Goal: Navigation & Orientation: Find specific page/section

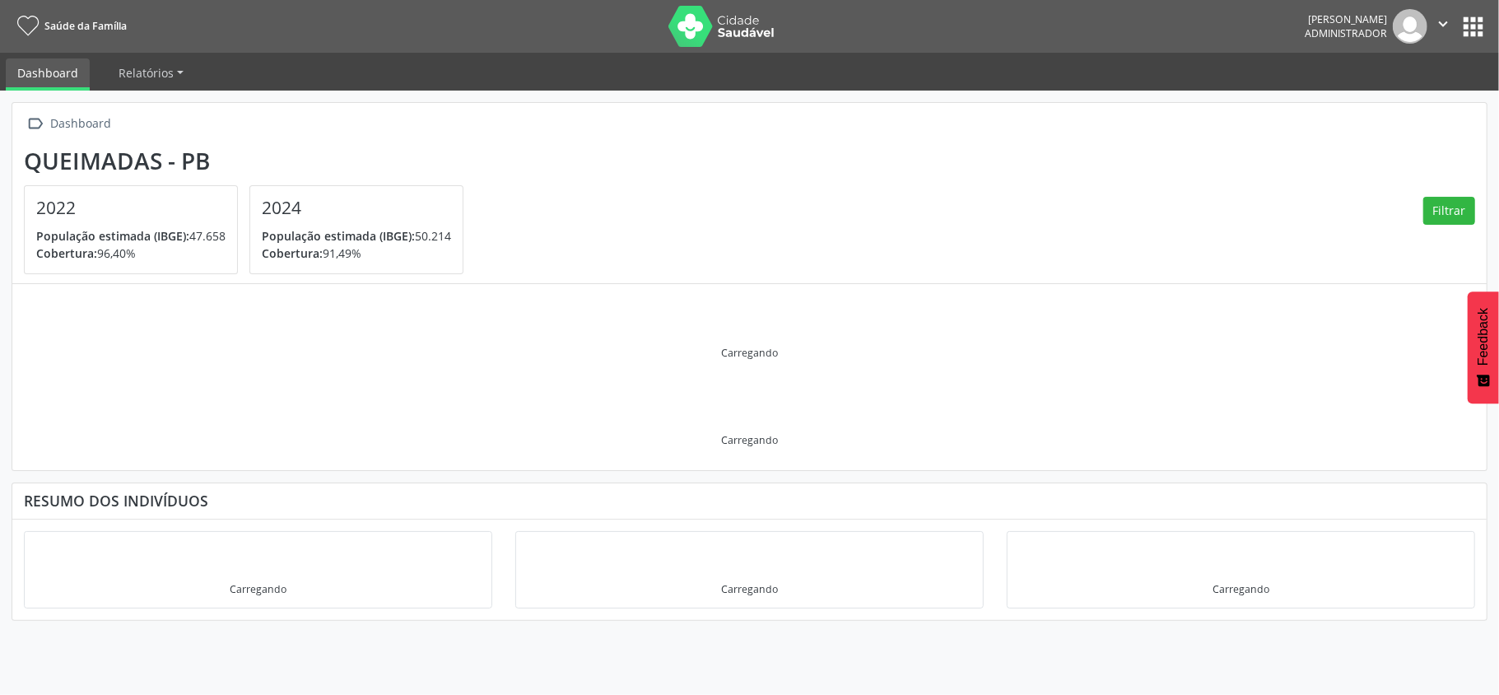
click at [1477, 24] on button "apps" at bounding box center [1473, 26] width 29 height 29
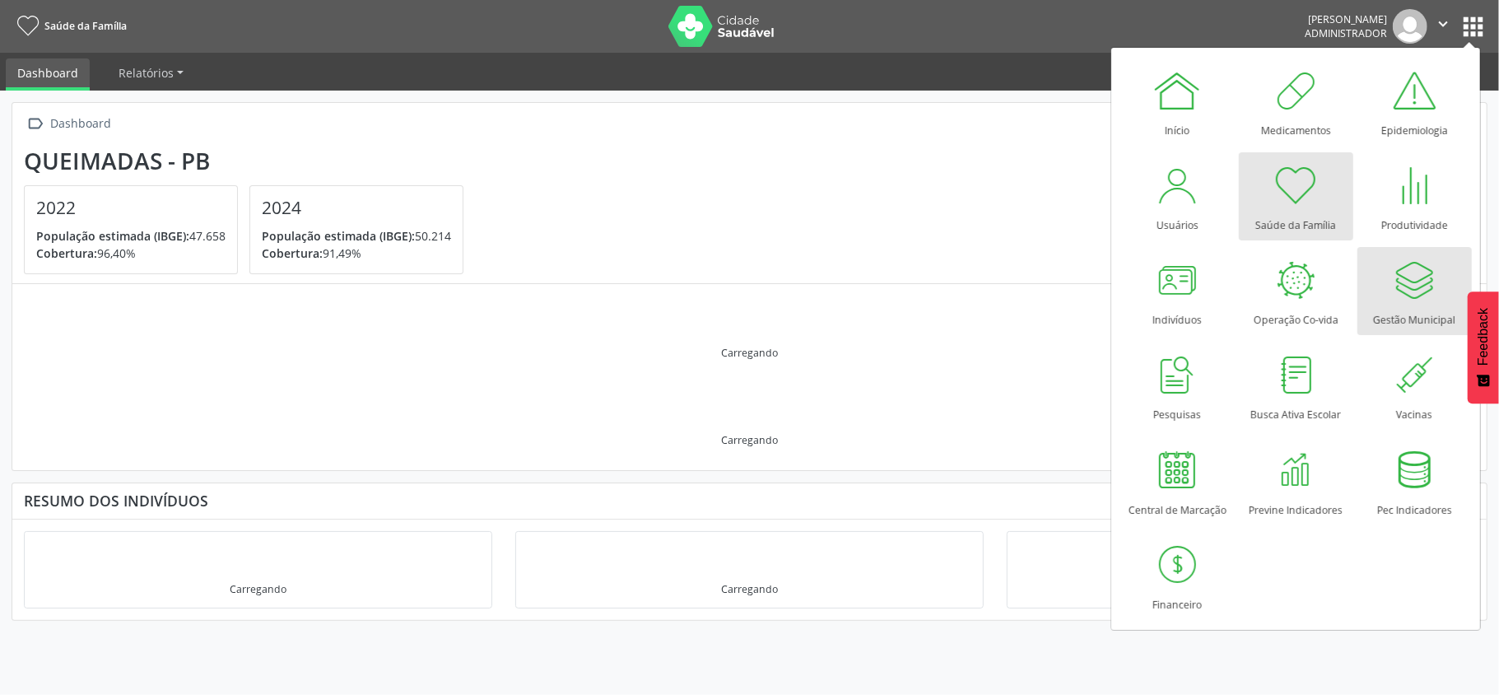
click at [1404, 298] on div at bounding box center [1414, 279] width 49 height 49
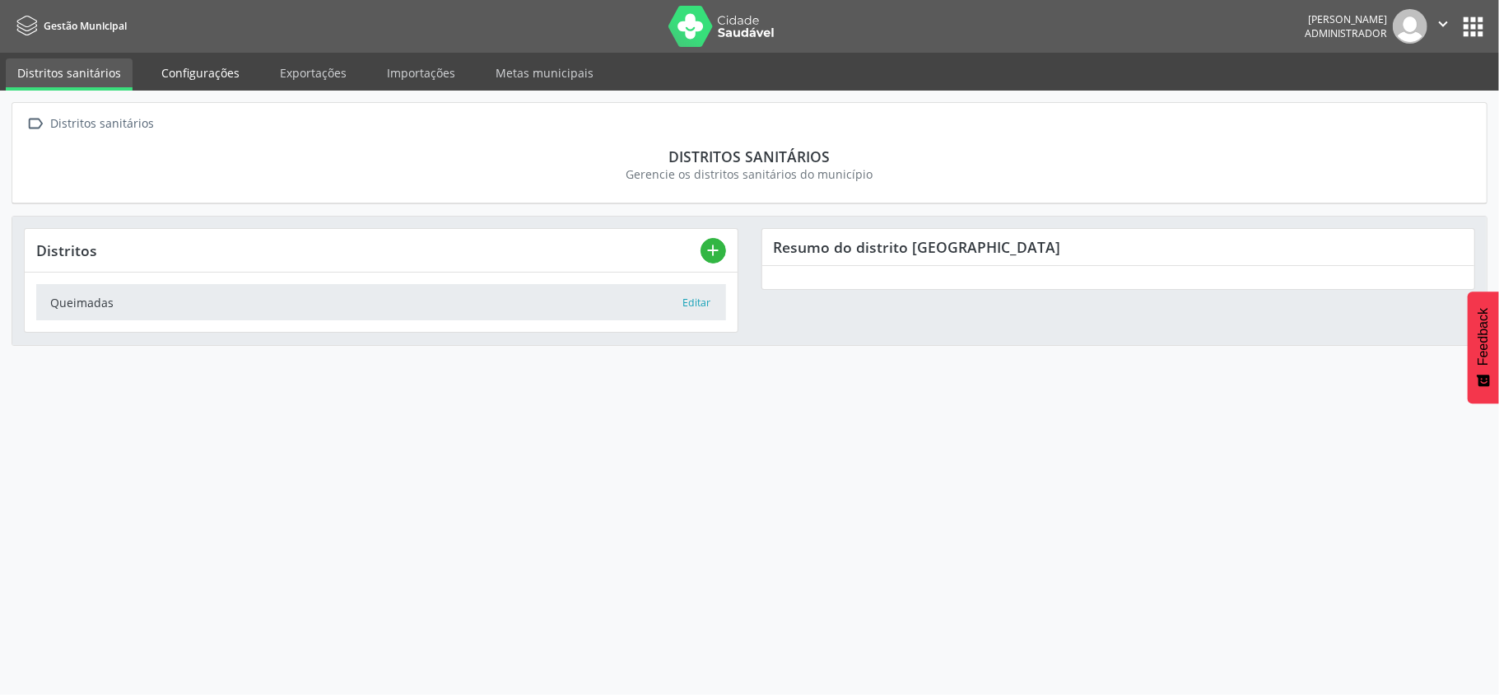
click at [231, 63] on link "Configurações" at bounding box center [200, 72] width 101 height 29
